Goal: Navigation & Orientation: Find specific page/section

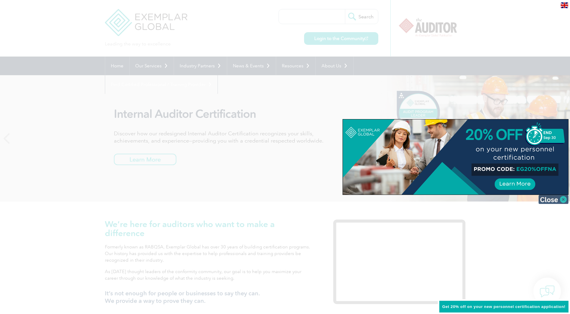
click at [563, 198] on img at bounding box center [553, 199] width 30 height 9
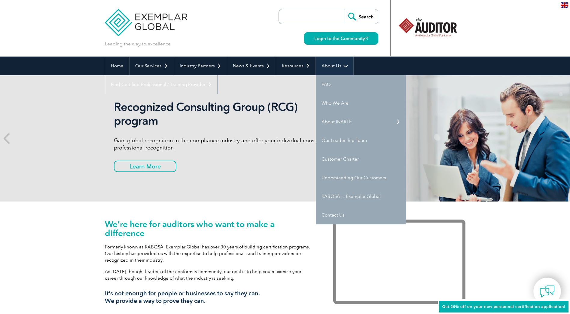
click at [341, 63] on link "About Us" at bounding box center [335, 65] width 38 height 19
click at [334, 104] on link "Who We Are" at bounding box center [361, 103] width 90 height 19
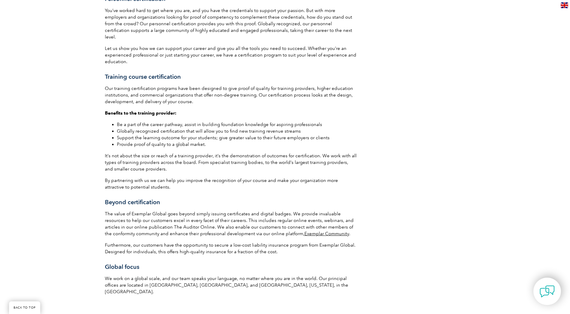
scroll to position [656, 0]
